Goal: Transaction & Acquisition: Purchase product/service

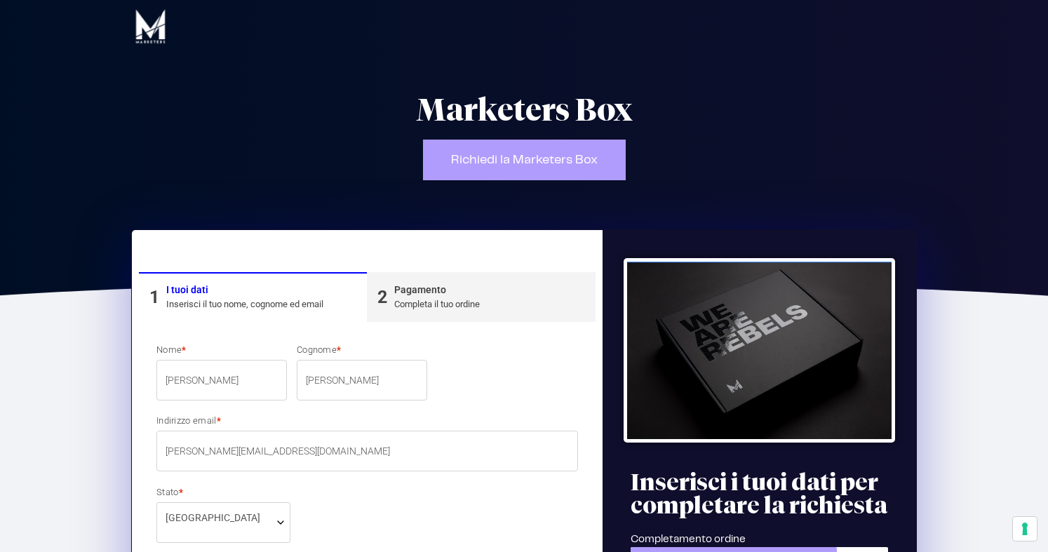
select select
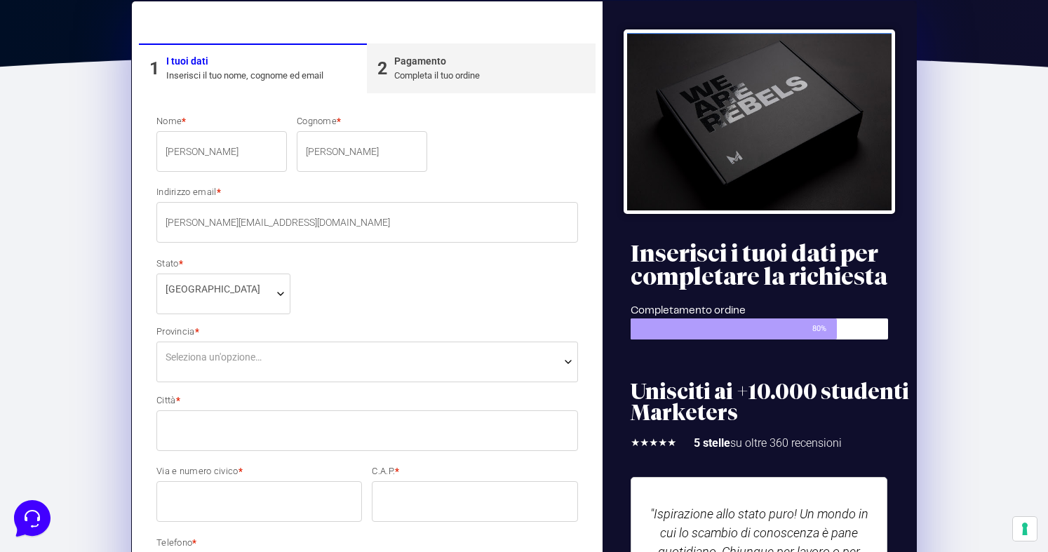
scroll to position [272, 0]
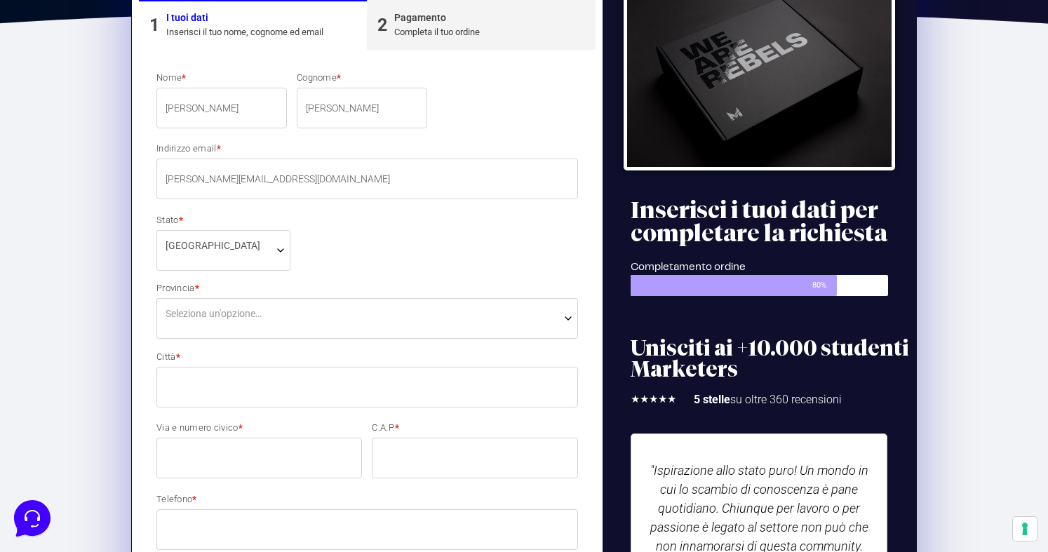
click at [229, 316] on span "Seleziona un'opzione…" at bounding box center [214, 314] width 96 height 15
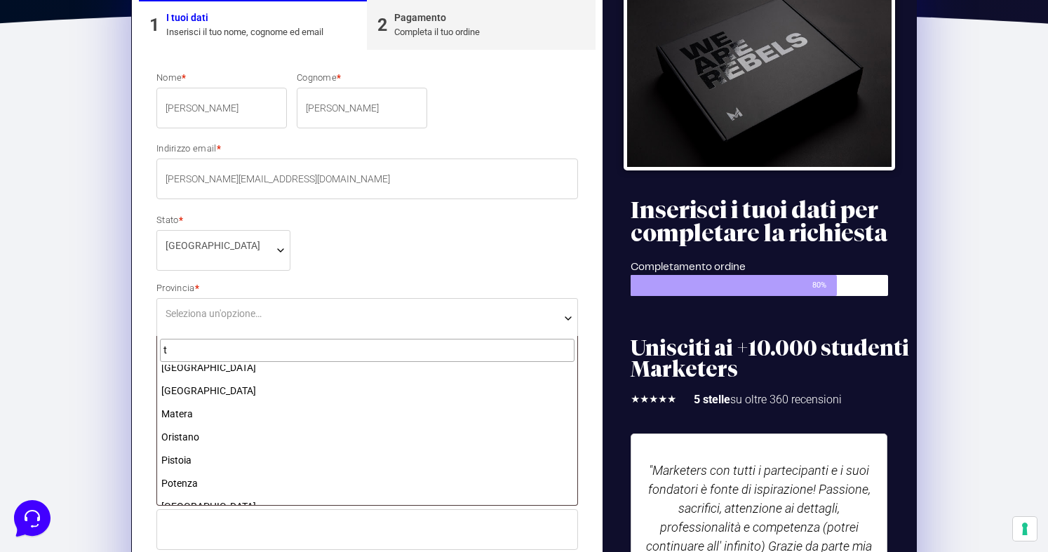
scroll to position [0, 0]
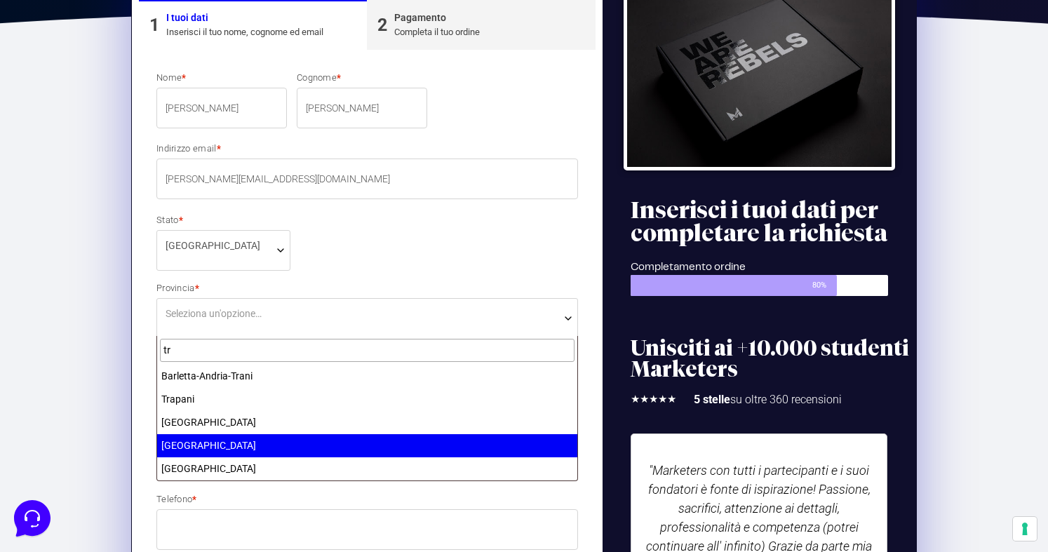
type input "tr"
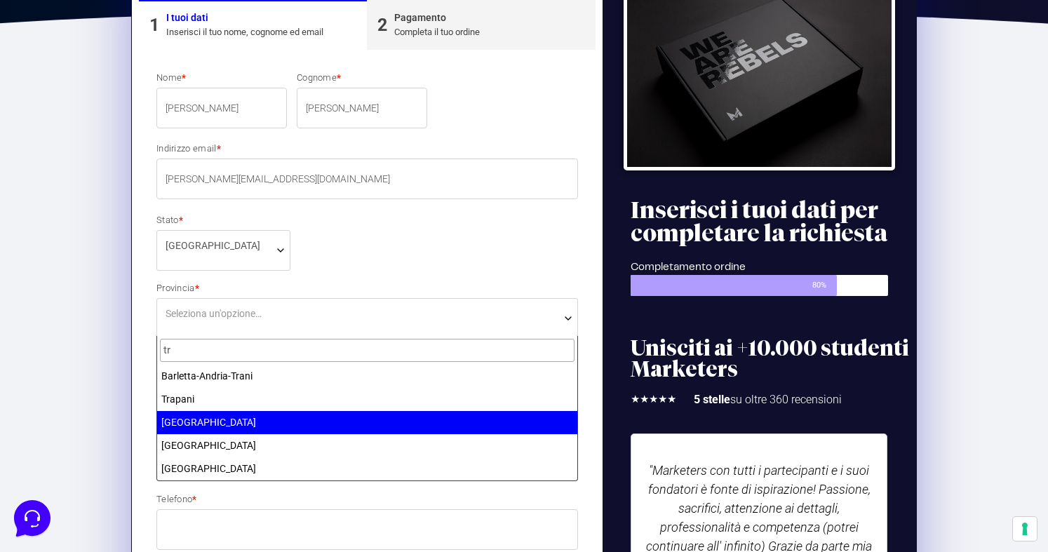
select select "TN"
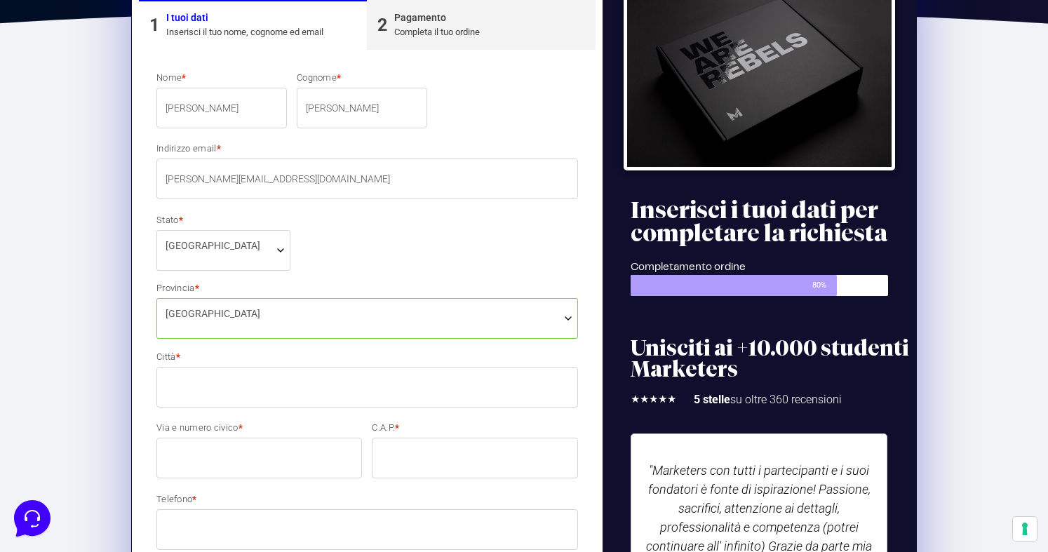
click at [195, 398] on input "Città *" at bounding box center [368, 387] width 422 height 41
type input "[GEOGRAPHIC_DATA]"
type input "37 A"
type input "38122"
type input "3475119471"
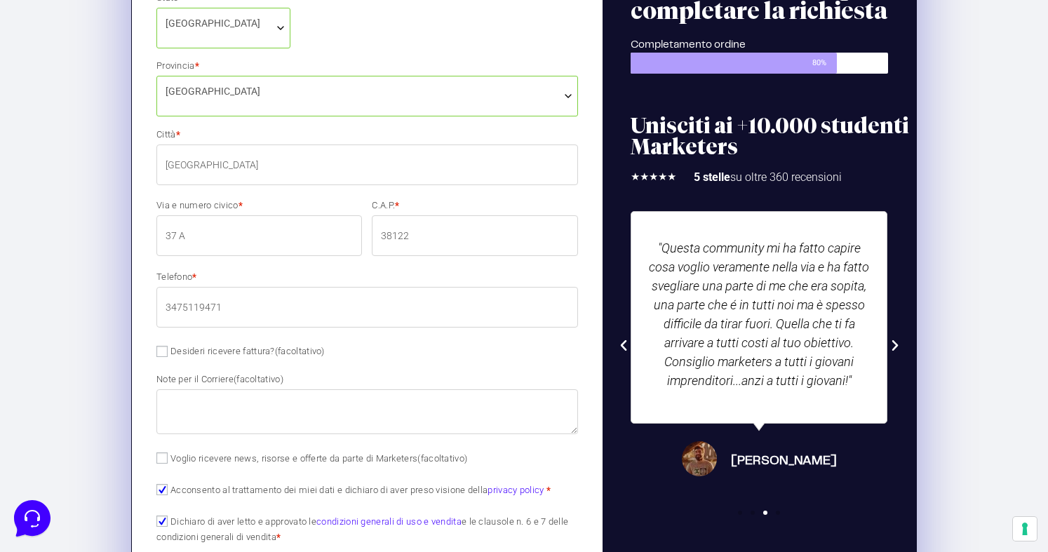
scroll to position [503, 0]
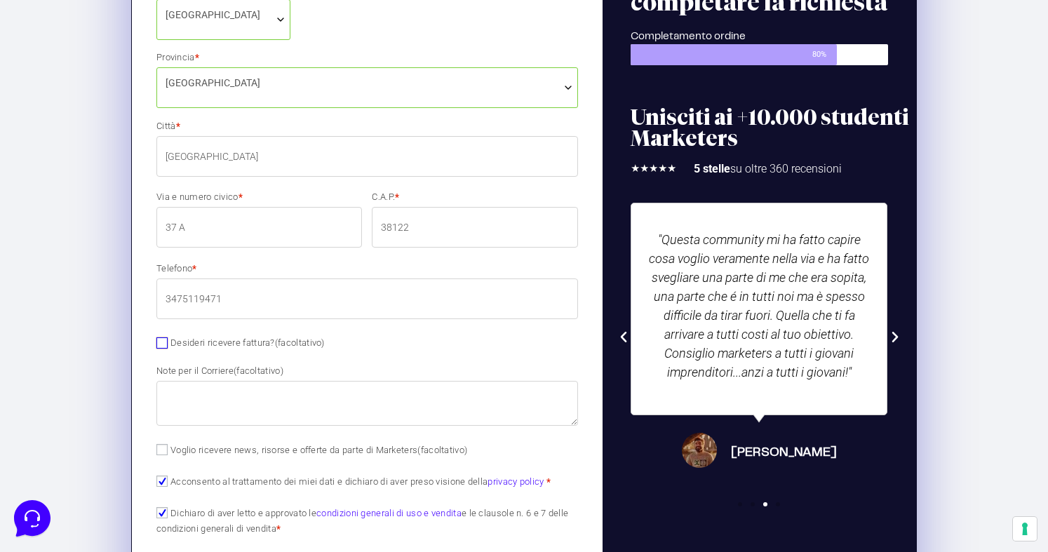
click at [164, 345] on input "Desideri ricevere fattura? (facoltativo)" at bounding box center [162, 343] width 11 height 11
checkbox input "true"
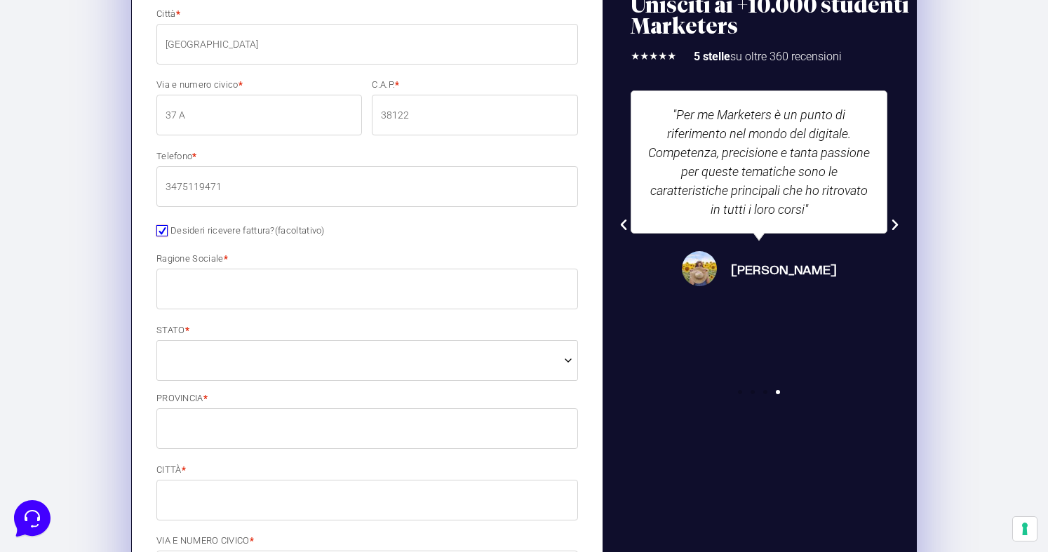
scroll to position [686, 0]
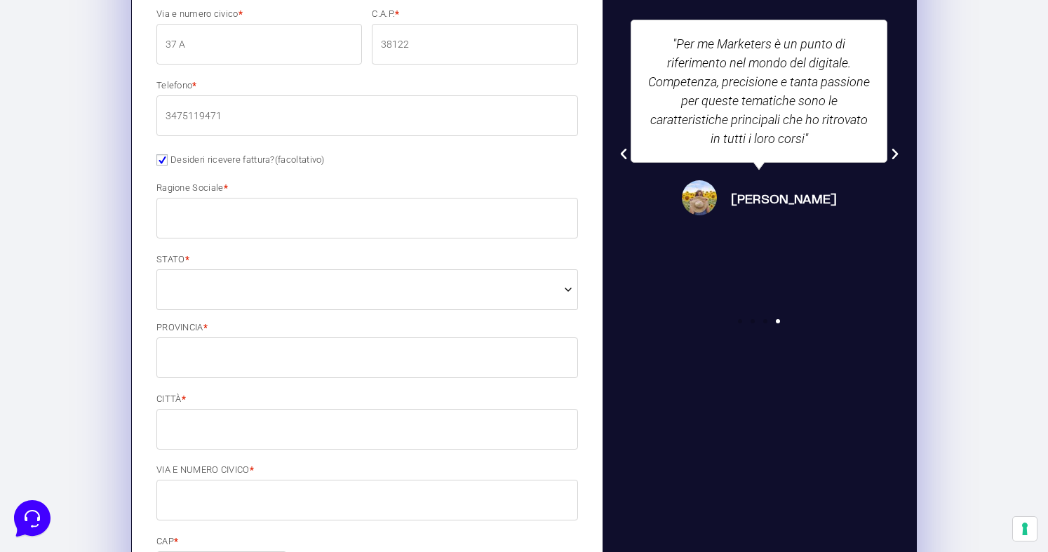
click at [221, 221] on input "Ragione Sociale *" at bounding box center [368, 218] width 422 height 41
type input "[PERSON_NAME]"
click at [237, 297] on span at bounding box center [368, 289] width 422 height 41
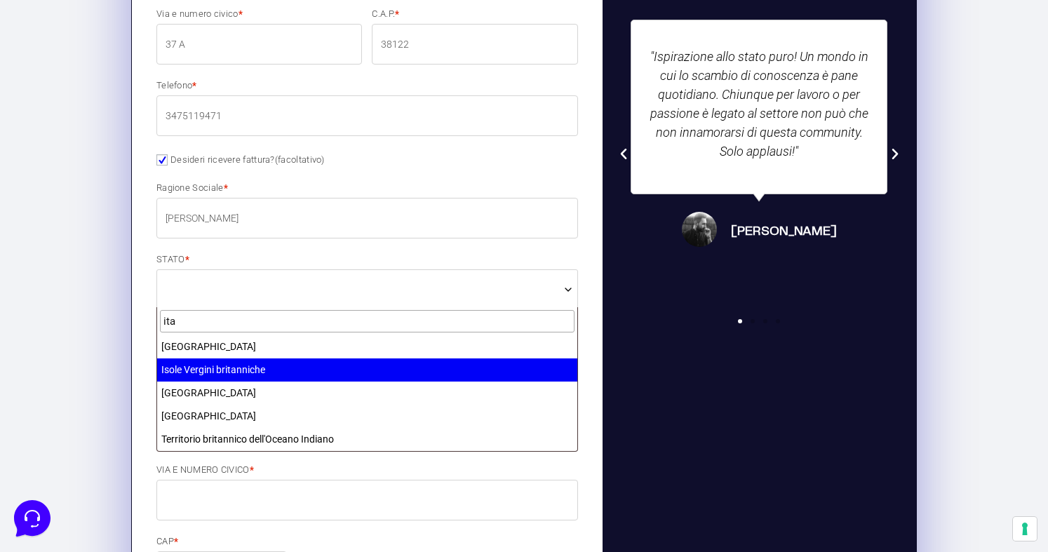
type input "ita"
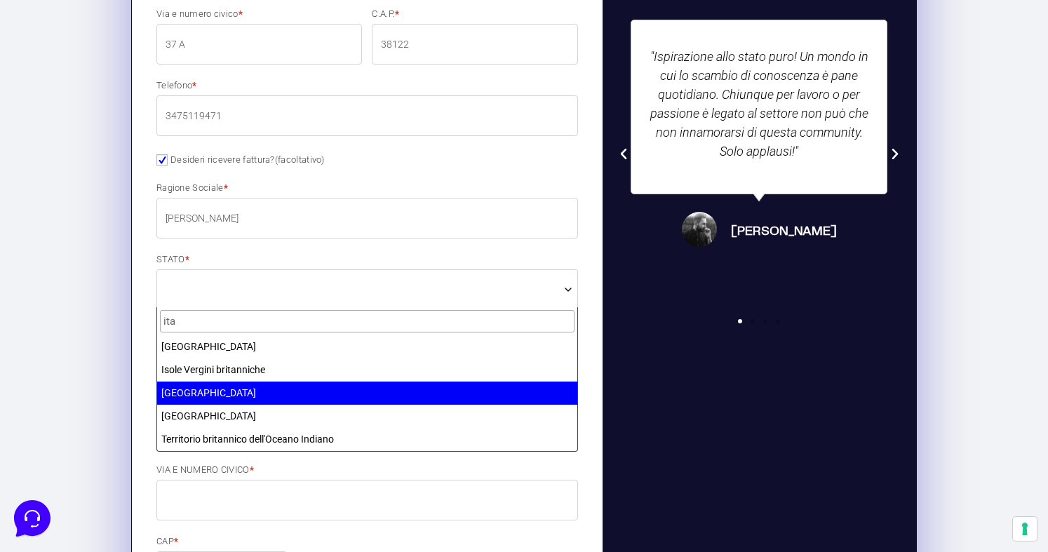
select select "IT"
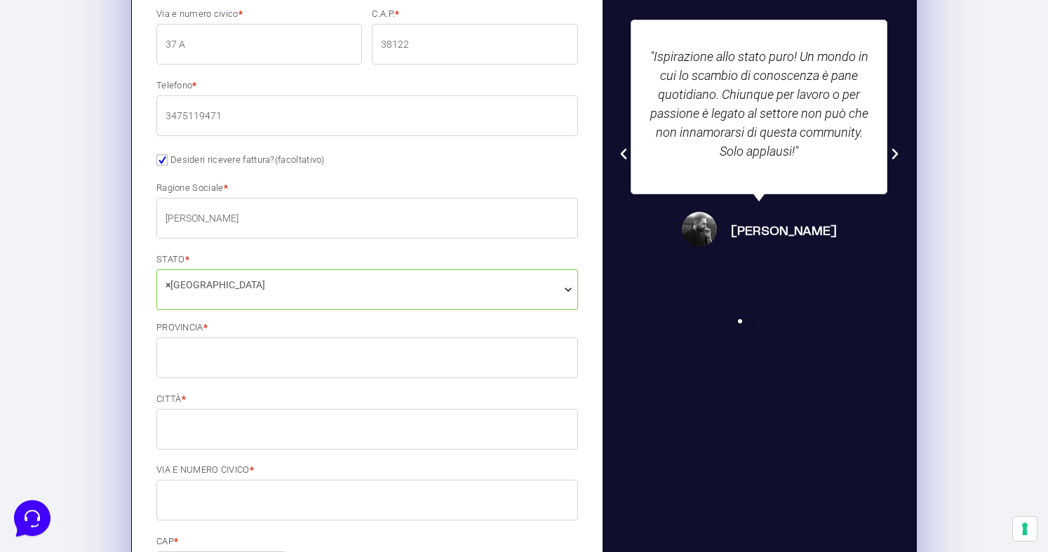
click at [206, 363] on input "PROVINCIA *" at bounding box center [368, 358] width 422 height 41
type input "[GEOGRAPHIC_DATA]"
type input "[STREET_ADDRESS][PERSON_NAME]"
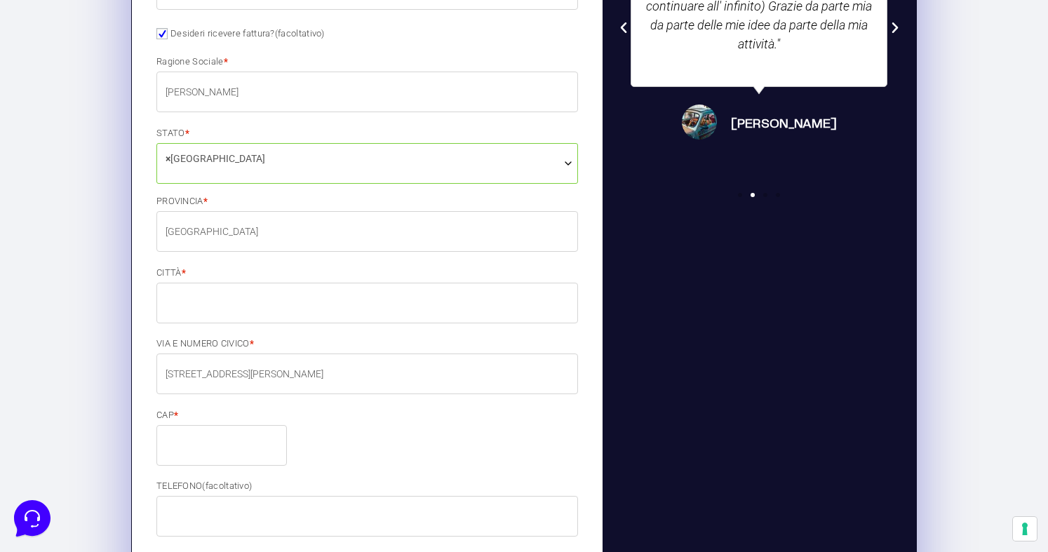
scroll to position [830, 0]
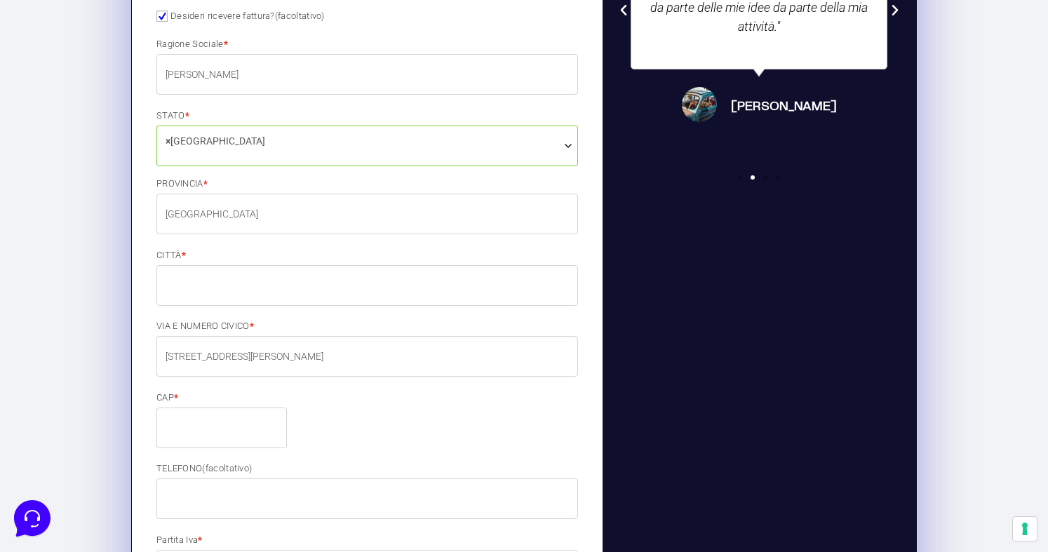
click at [225, 294] on input "CITTÀ *" at bounding box center [368, 285] width 422 height 41
type input "[GEOGRAPHIC_DATA]"
type input "[PERSON_NAME][EMAIL_ADDRESS][DOMAIN_NAME]"
click at [205, 427] on input "CAP *" at bounding box center [222, 428] width 131 height 41
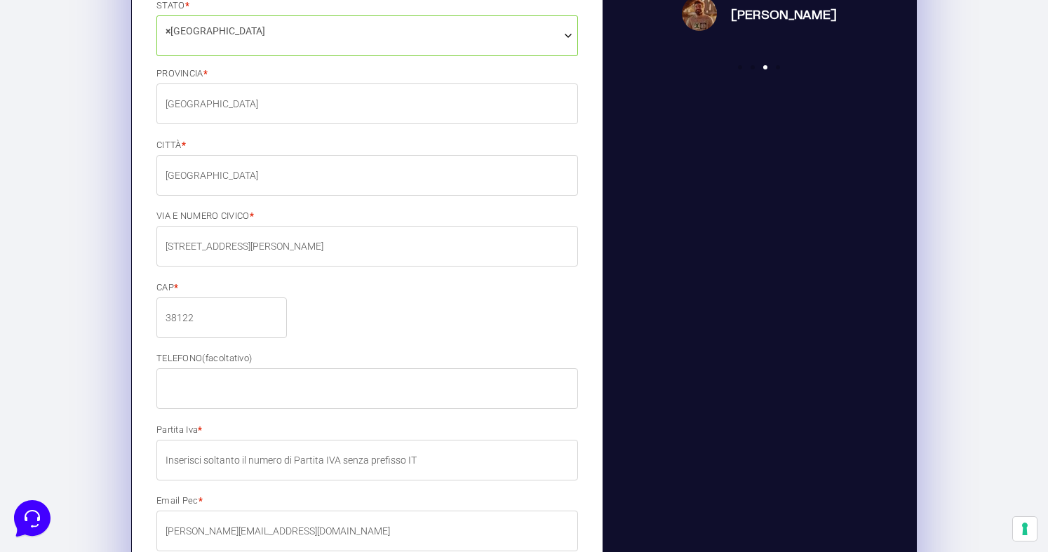
scroll to position [1003, 0]
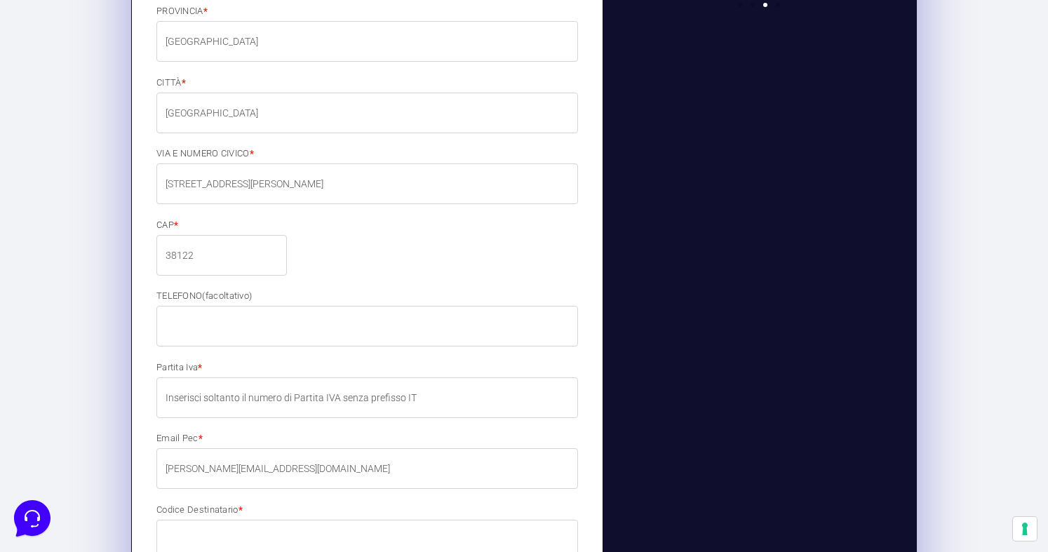
type input "38122"
click at [262, 334] on input "TELEFONO (facoltativo)" at bounding box center [368, 326] width 422 height 41
click at [187, 400] on input "Partita Iva *" at bounding box center [368, 398] width 422 height 41
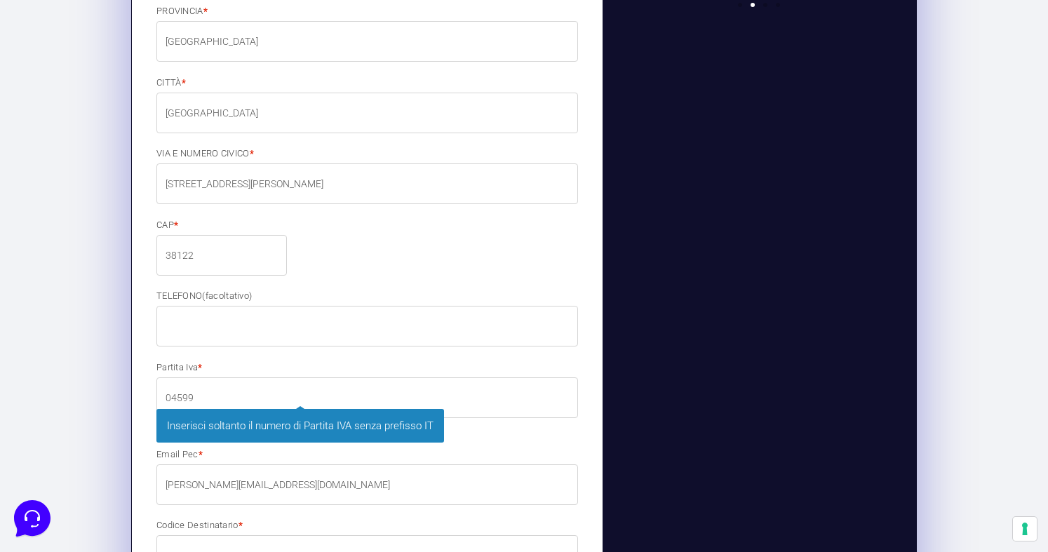
drag, startPoint x: 206, startPoint y: 393, endPoint x: 160, endPoint y: 392, distance: 45.6
click at [160, 392] on input "04599" at bounding box center [368, 398] width 422 height 41
paste input "740232"
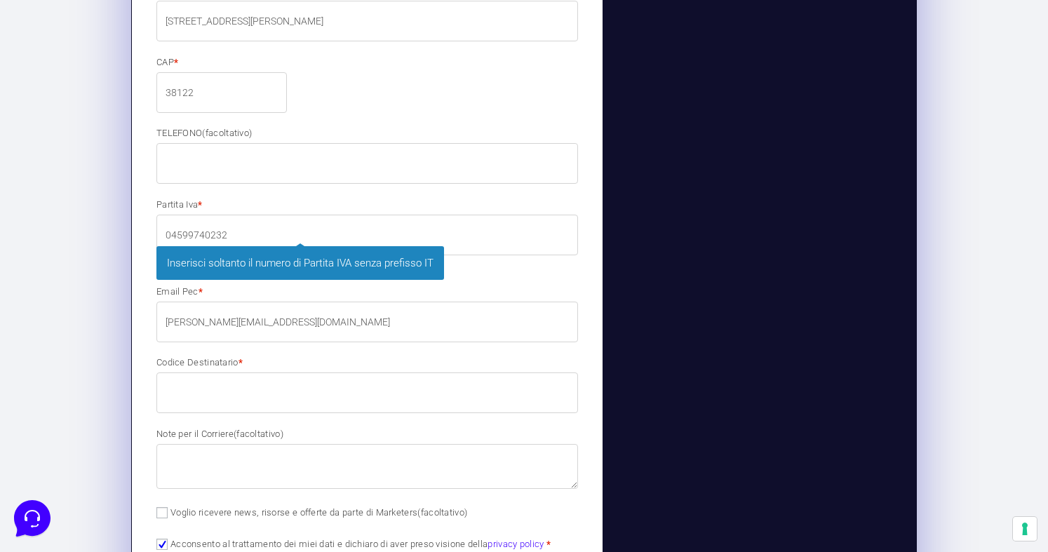
scroll to position [1166, 0]
type input "04599740232"
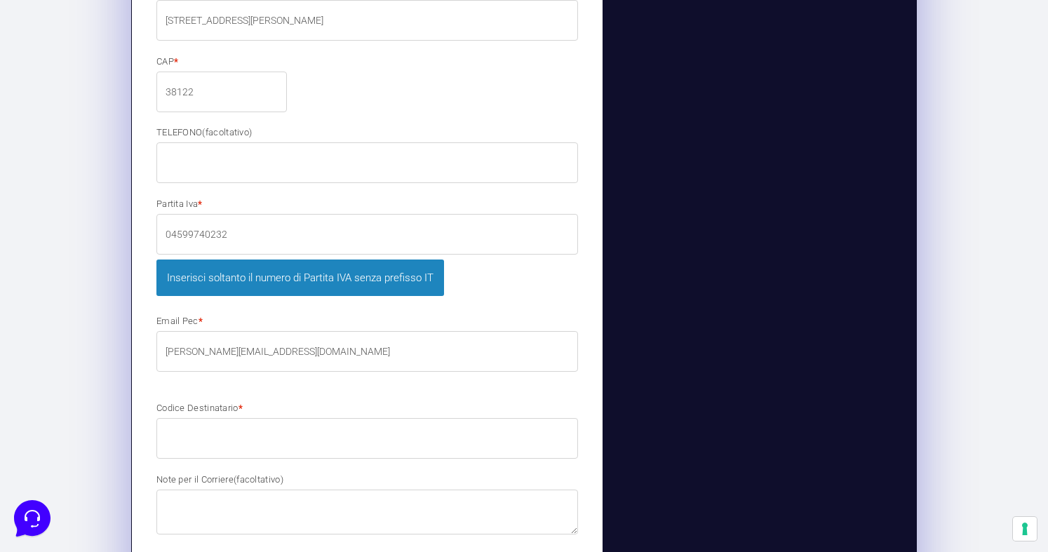
click at [246, 331] on input "[PERSON_NAME][EMAIL_ADDRESS][DOMAIN_NAME]" at bounding box center [368, 351] width 422 height 41
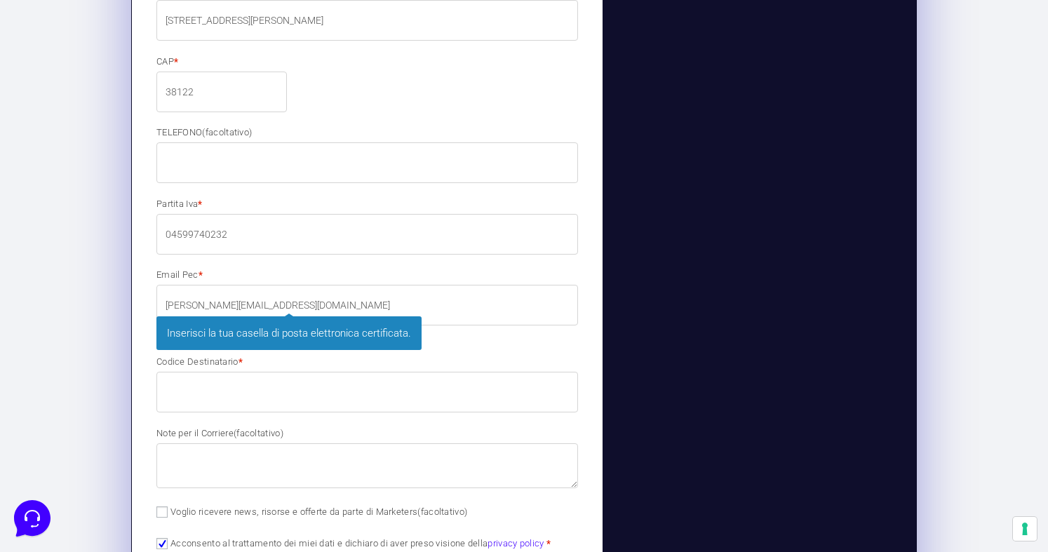
drag, startPoint x: 312, startPoint y: 299, endPoint x: 161, endPoint y: 304, distance: 151.0
click at [161, 304] on input "[PERSON_NAME][EMAIL_ADDRESS][DOMAIN_NAME]" at bounding box center [368, 305] width 422 height 41
paste input "[EMAIL_ADDRESS][DOMAIN_NAME]"
type input "[PERSON_NAME][EMAIL_ADDRESS][DOMAIN_NAME]"
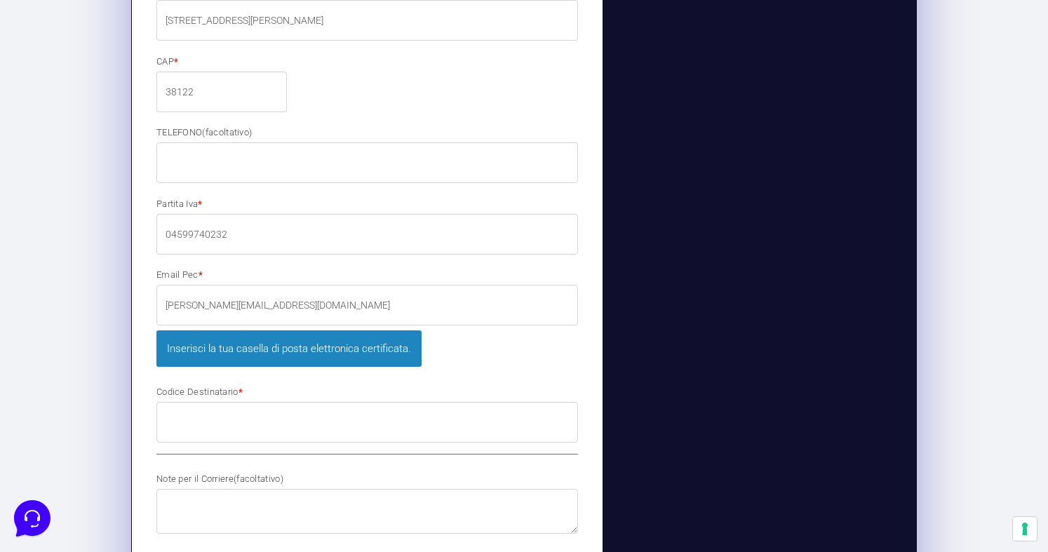
click at [211, 402] on input "Codice Destinatario *" at bounding box center [368, 422] width 422 height 41
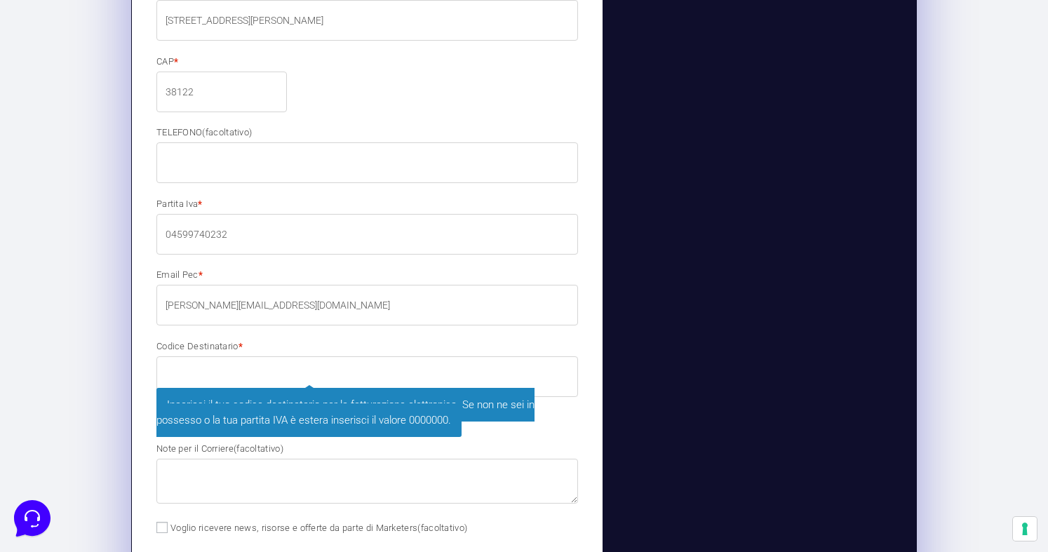
paste input "M5UXCR1"
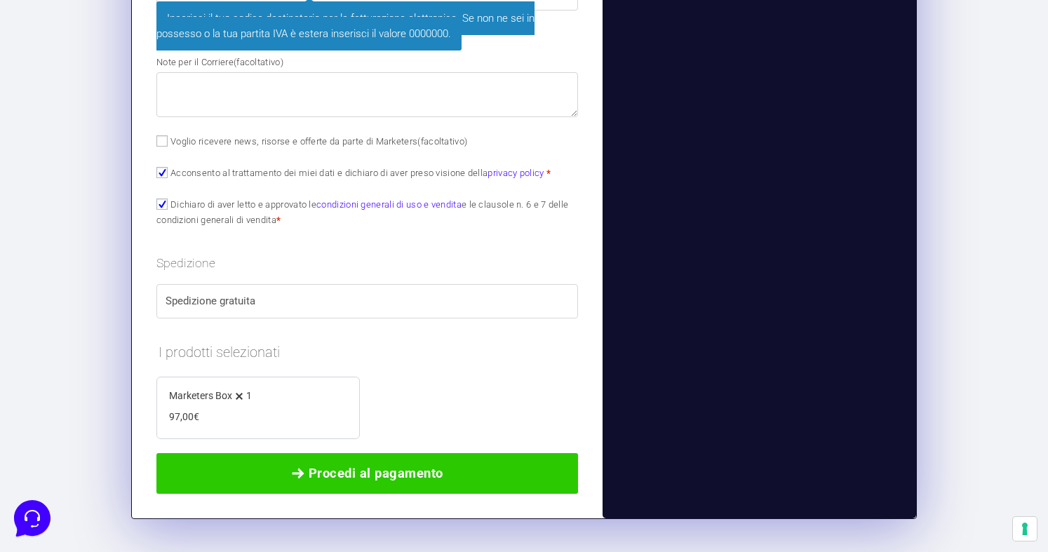
scroll to position [1591, 0]
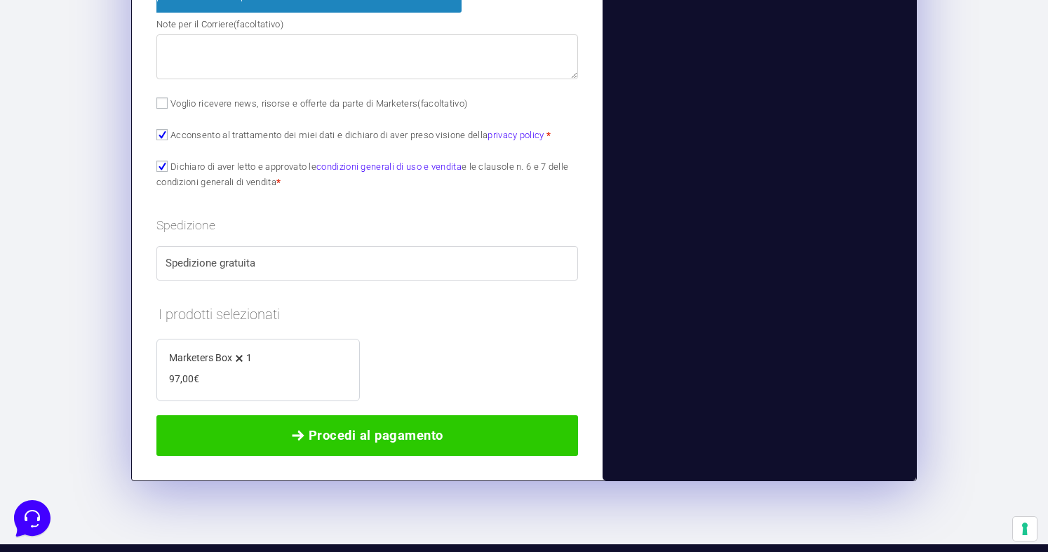
type input "M5UXCR1"
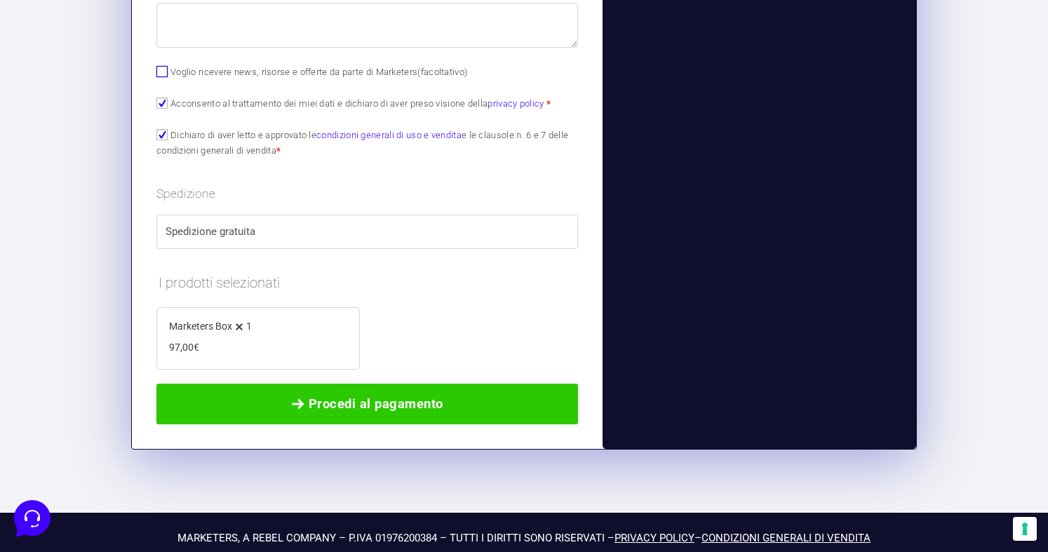
scroll to position [1609, 0]
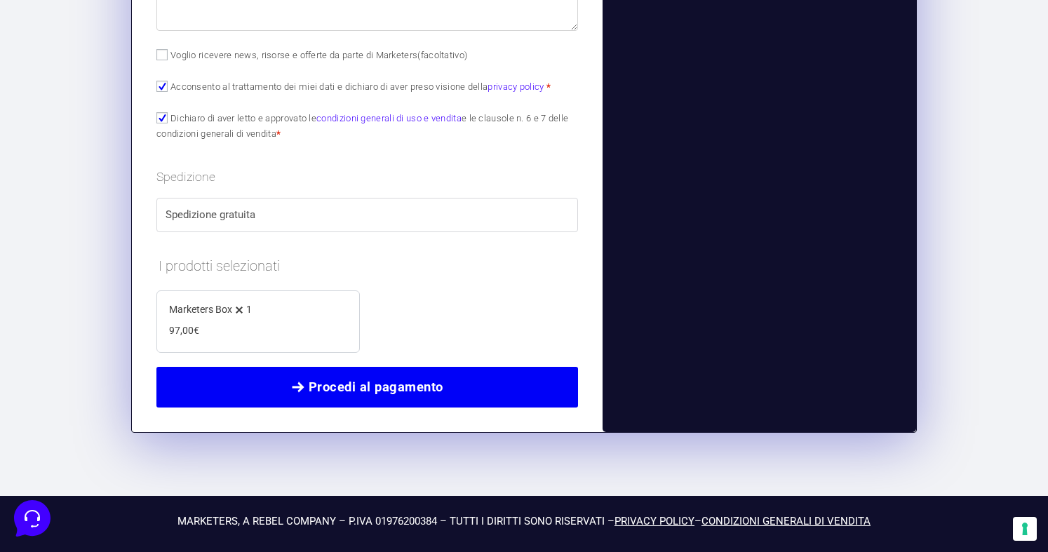
click at [322, 390] on span "Procedi al pagamento" at bounding box center [376, 388] width 135 height 20
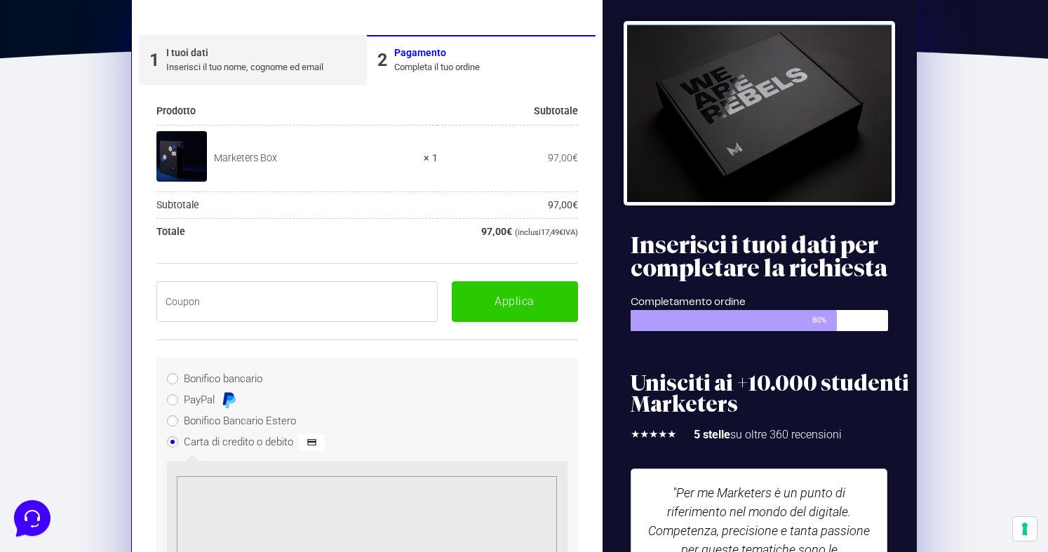
scroll to position [234, 0]
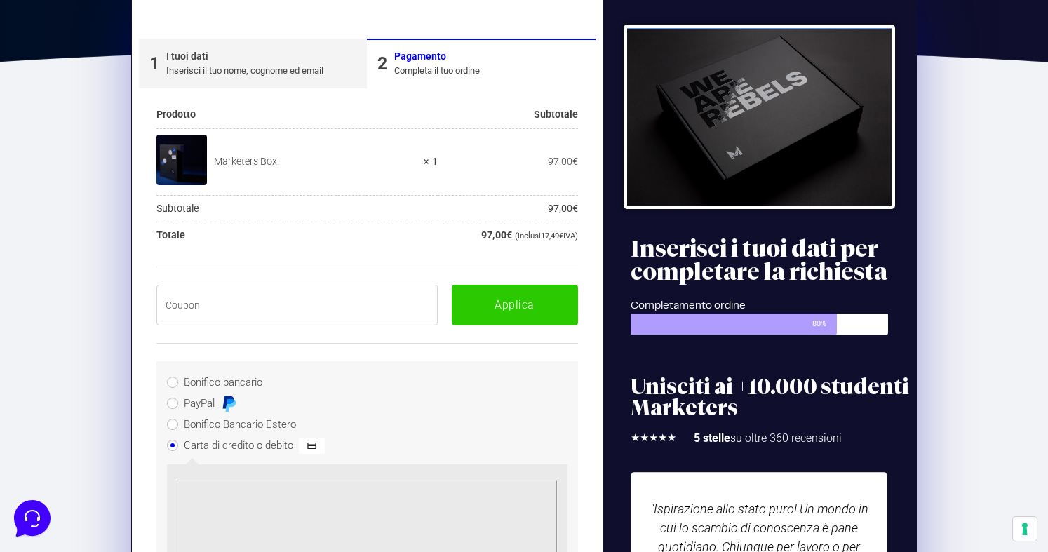
click at [256, 302] on input "text" at bounding box center [297, 305] width 281 height 41
paste input "BOXPRO100OFF"
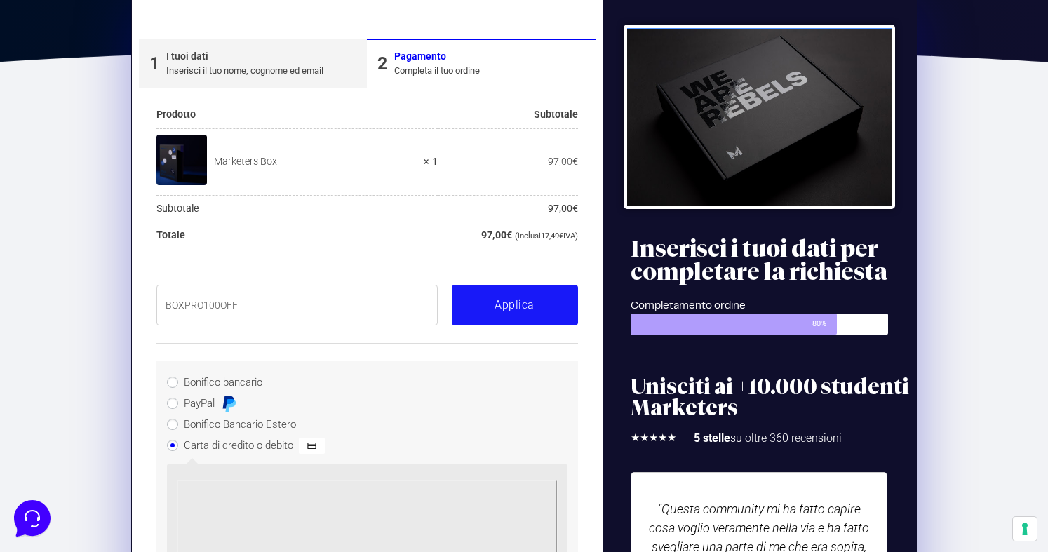
type input "BOXPRO100OFF"
click at [498, 309] on button "Applica" at bounding box center [515, 305] width 126 height 41
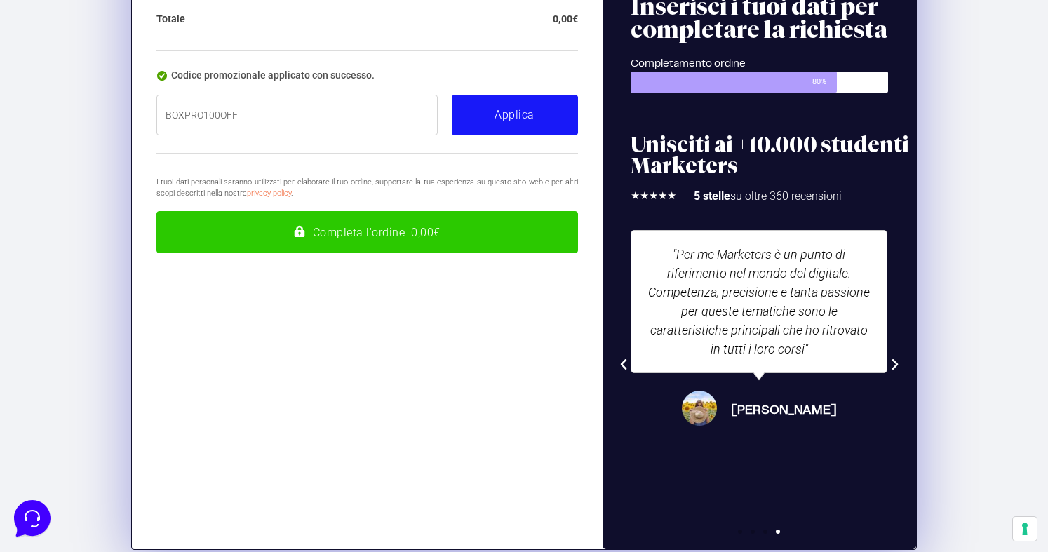
scroll to position [477, 0]
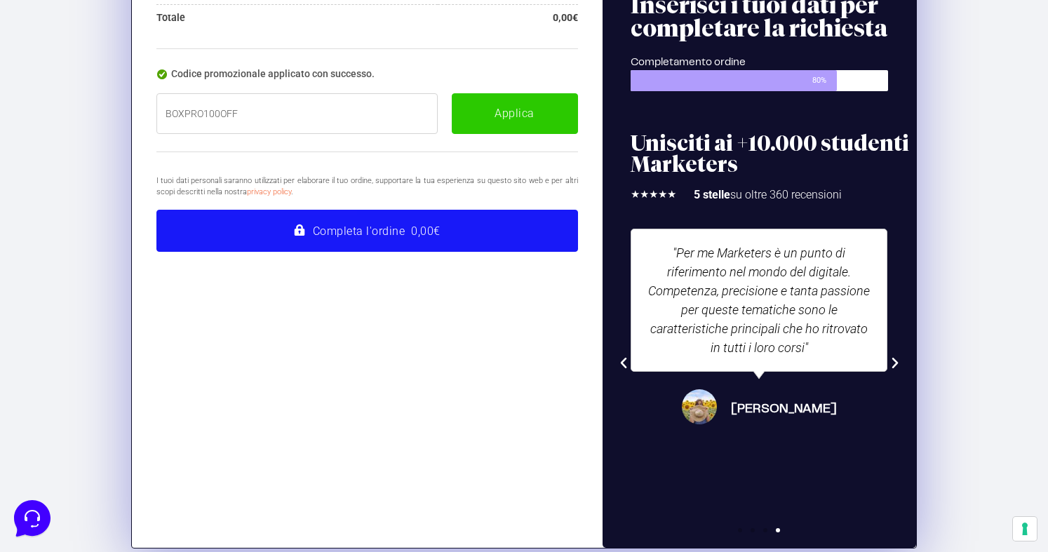
click at [371, 234] on button "Completa l'ordine 0,00€" at bounding box center [368, 231] width 422 height 42
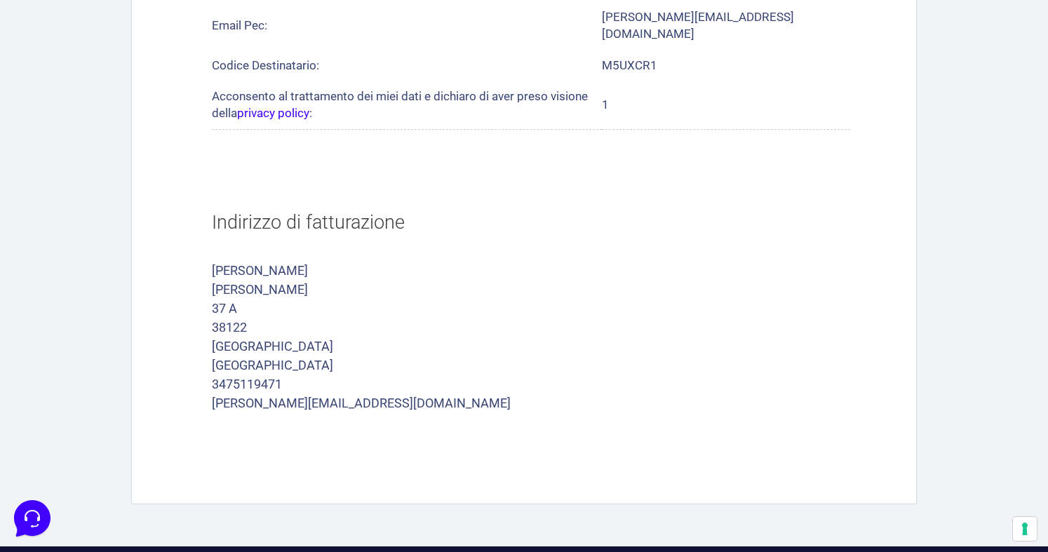
scroll to position [981, 0]
